Goal: Information Seeking & Learning: Learn about a topic

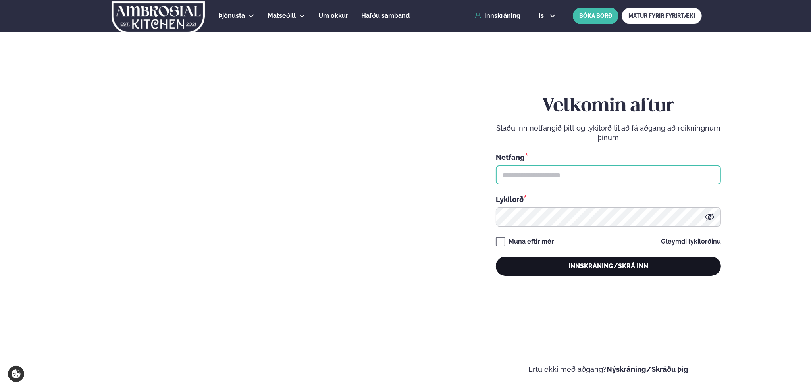
type input "**********"
click at [568, 268] on button "Innskráning/Skrá inn" at bounding box center [608, 266] width 225 height 19
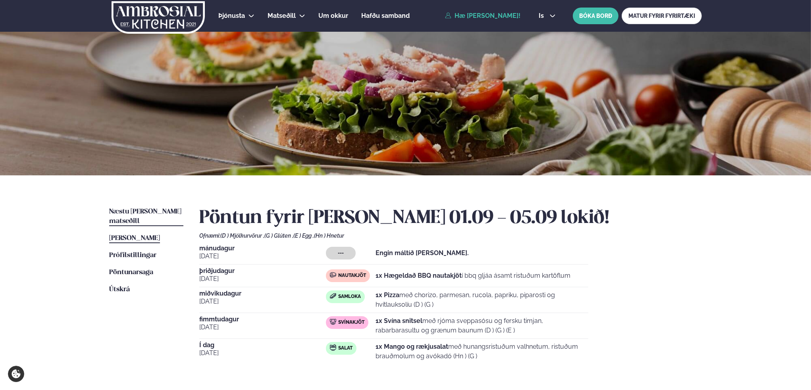
click at [144, 209] on span "Næstu [PERSON_NAME] matseðill" at bounding box center [145, 216] width 72 height 16
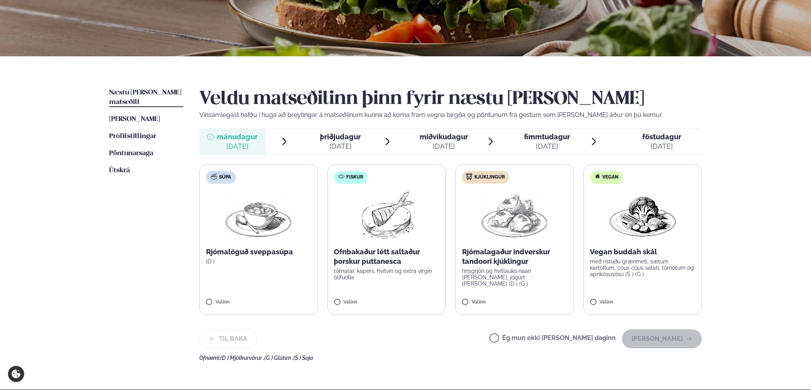
scroll to position [159, 0]
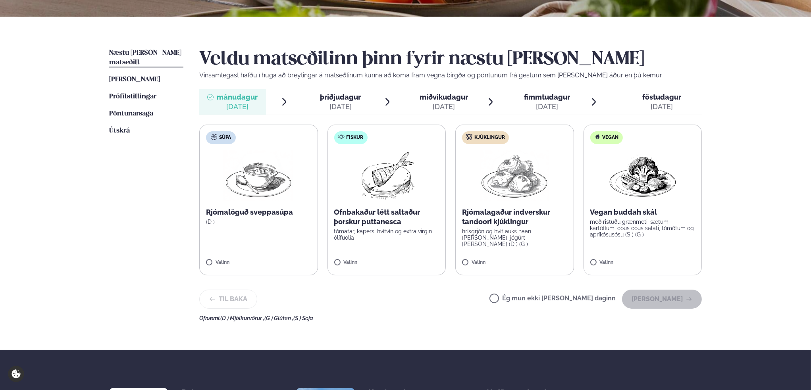
click at [335, 100] on span "þriðjudagur" at bounding box center [340, 97] width 41 height 8
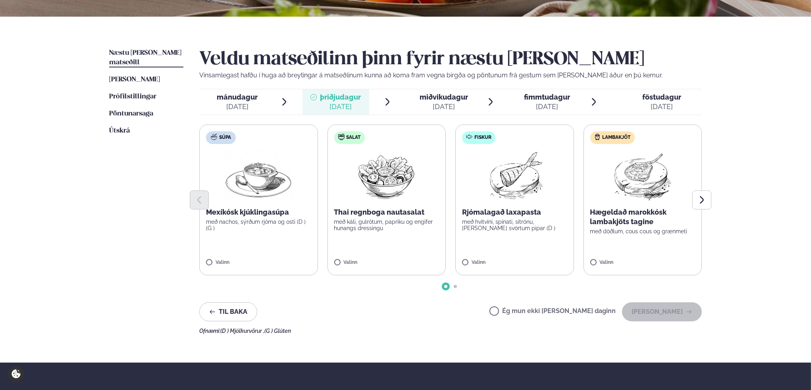
click at [432, 98] on span "miðvikudagur" at bounding box center [444, 97] width 48 height 8
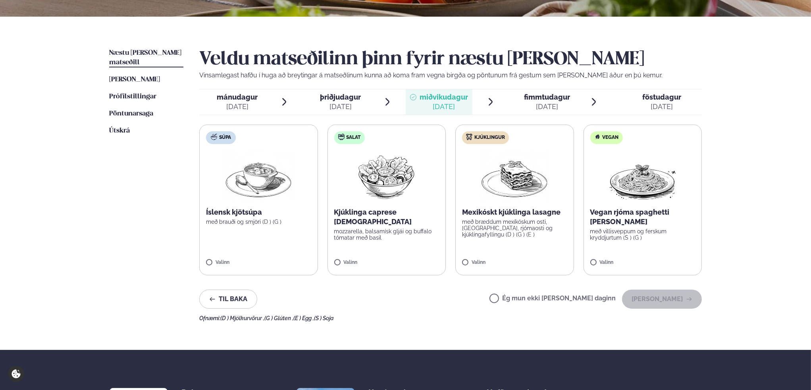
click at [542, 103] on div "[DATE]" at bounding box center [547, 107] width 46 height 10
